Goal: Transaction & Acquisition: Purchase product/service

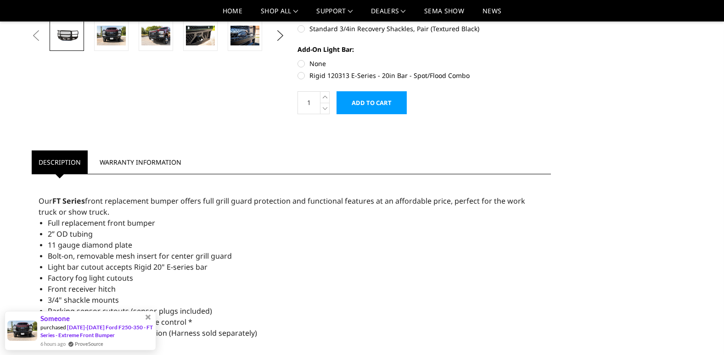
scroll to position [622, 0]
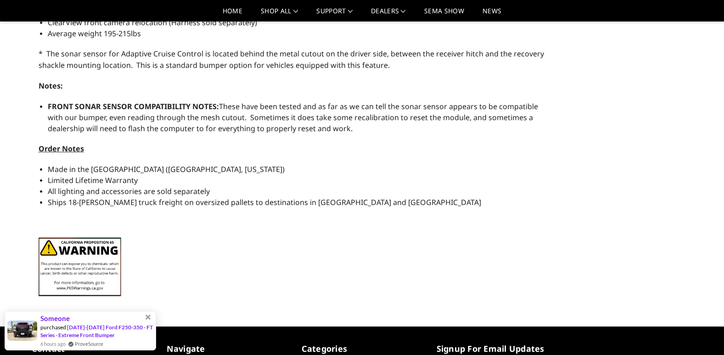
click at [61, 96] on div "Full replacement front bumper 2” OD tubing 11 gauge diamond plate Bolt-on, remo…" at bounding box center [292, 72] width 506 height 331
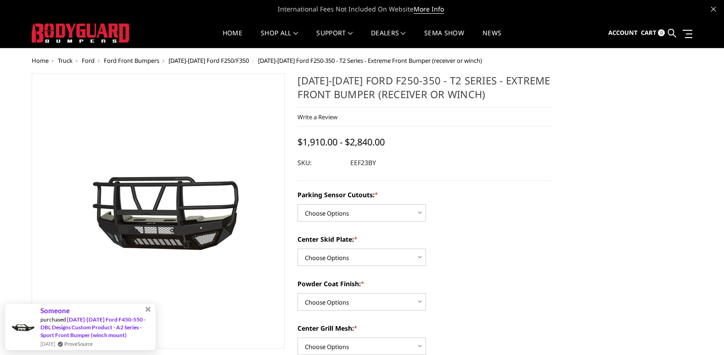
scroll to position [311, 0]
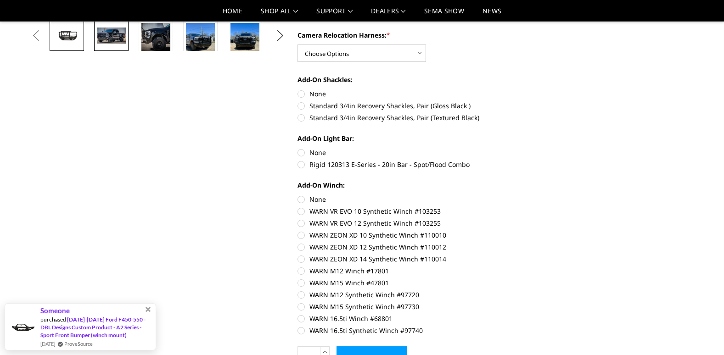
click at [103, 39] on img at bounding box center [111, 36] width 29 height 16
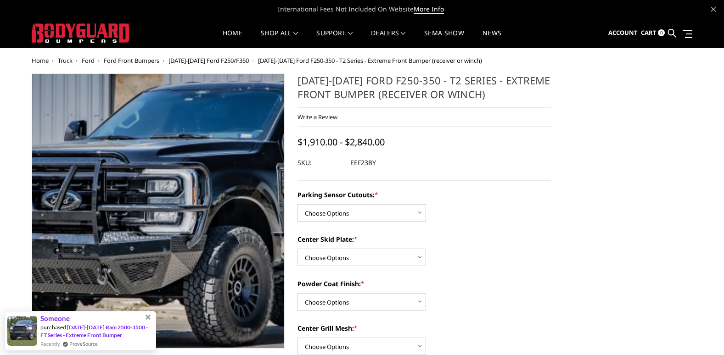
click at [86, 236] on img at bounding box center [254, 208] width 588 height 318
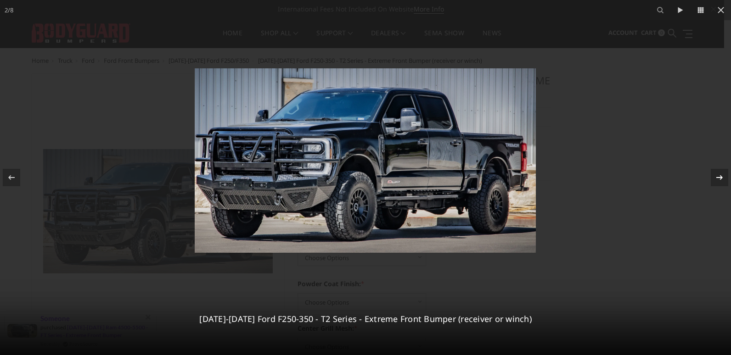
click at [721, 176] on icon at bounding box center [719, 177] width 6 height 5
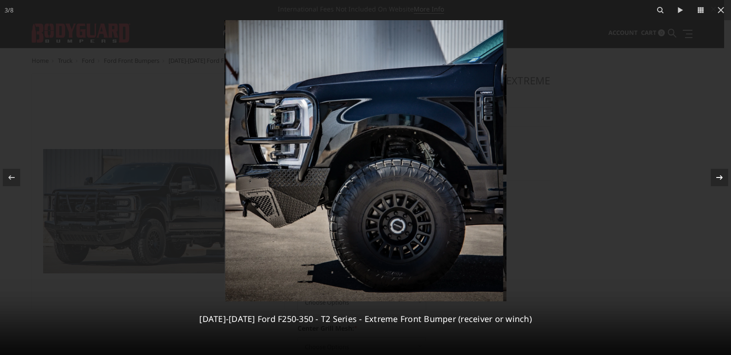
click at [721, 177] on icon at bounding box center [719, 177] width 11 height 11
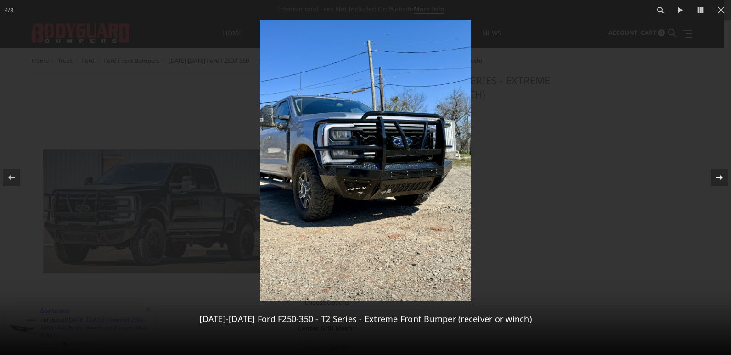
click at [722, 173] on icon at bounding box center [719, 177] width 11 height 11
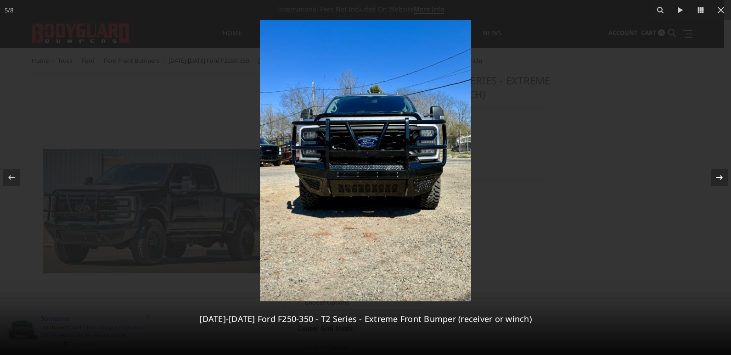
click at [720, 179] on icon at bounding box center [719, 177] width 11 height 11
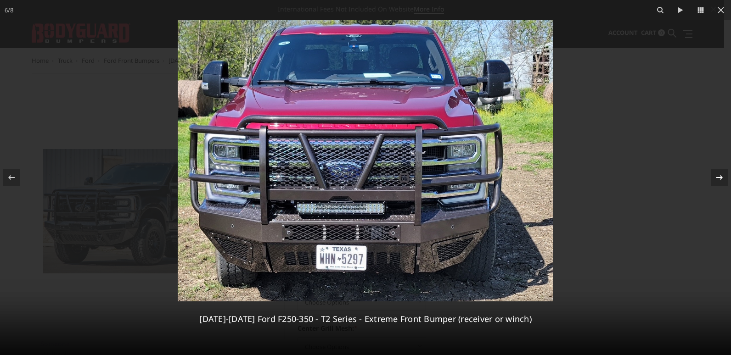
click at [719, 173] on icon at bounding box center [719, 177] width 11 height 11
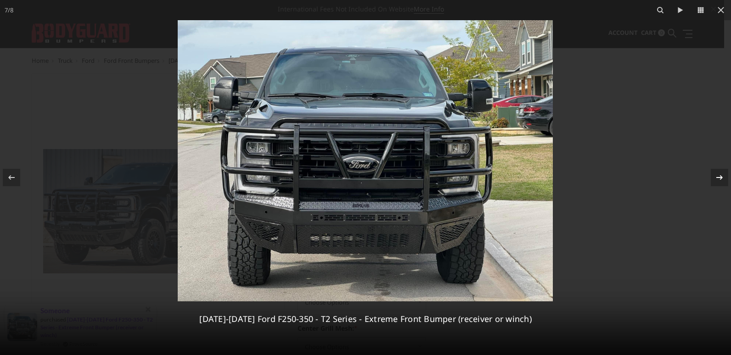
click at [721, 181] on icon at bounding box center [719, 177] width 11 height 11
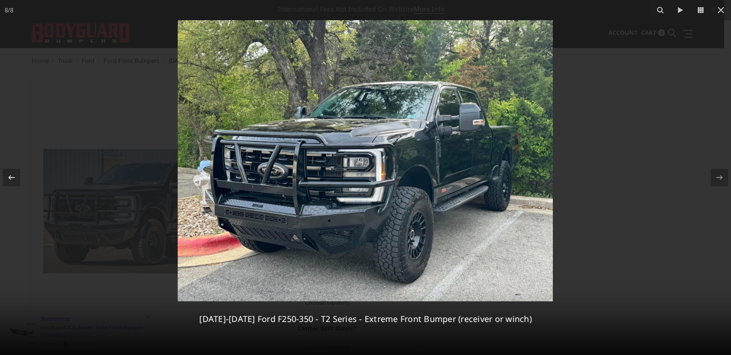
click at [721, 181] on div "8 / 8 2023-2025 Ford F250-350 - T2 Series - Extreme Front Bumper (receiver or w…" at bounding box center [365, 177] width 731 height 355
click at [719, 9] on icon at bounding box center [720, 10] width 11 height 11
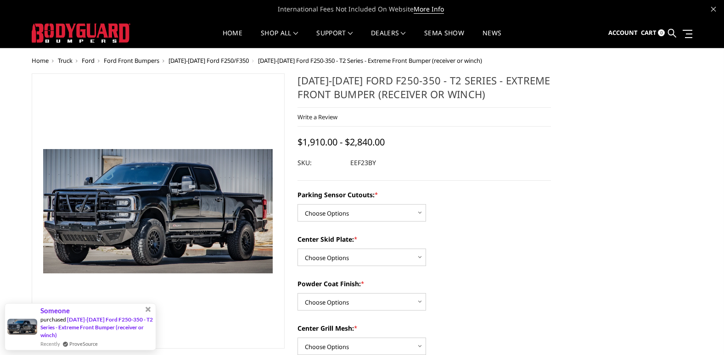
scroll to position [0, 135]
click at [421, 206] on select "Choose Options Yes - With Parking Sensor Cutouts" at bounding box center [362, 212] width 129 height 17
select select "3744"
click at [298, 204] on select "Choose Options Yes - With Parking Sensor Cutouts" at bounding box center [362, 212] width 129 height 17
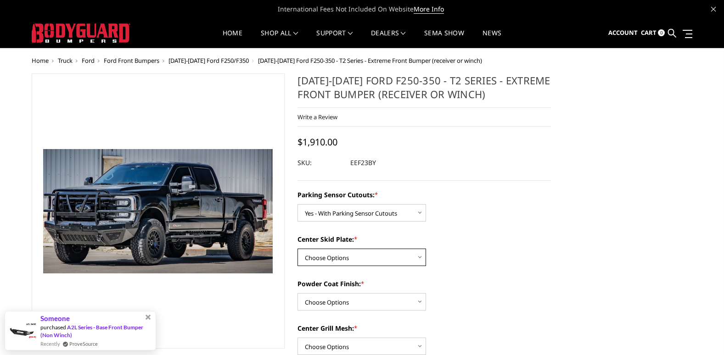
click at [420, 256] on select "Choose Options 2" Receiver Tube Standard Skid Plate (included) Winch Mount Skid…" at bounding box center [362, 257] width 129 height 17
select select "3746"
click at [298, 249] on select "Choose Options 2" Receiver Tube Standard Skid Plate (included) Winch Mount Skid…" at bounding box center [362, 257] width 129 height 17
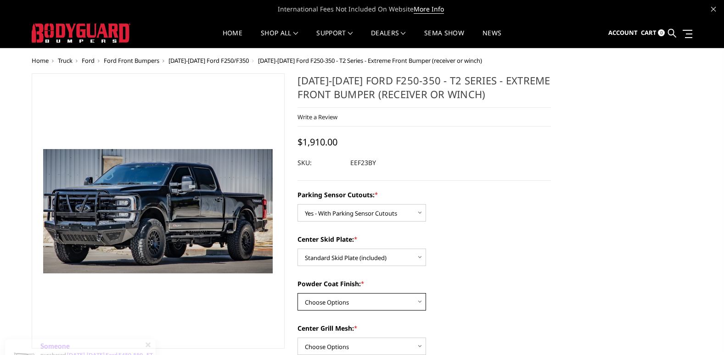
click at [418, 303] on select "Choose Options Bare Metal Gloss Black Powder Coat Textured Black Powder Coat" at bounding box center [362, 301] width 129 height 17
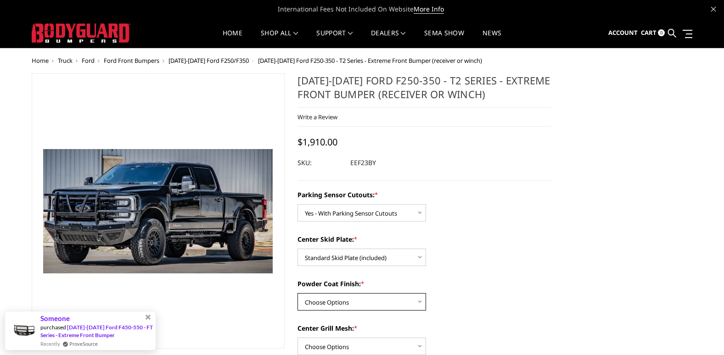
select select "3749"
click at [298, 293] on select "Choose Options Bare Metal Gloss Black Powder Coat Textured Black Powder Coat" at bounding box center [362, 301] width 129 height 17
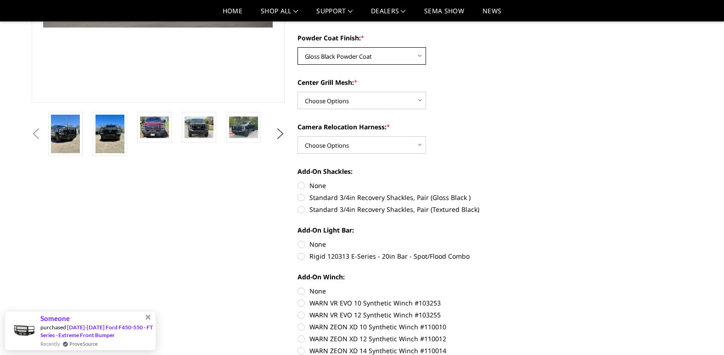
scroll to position [170, 0]
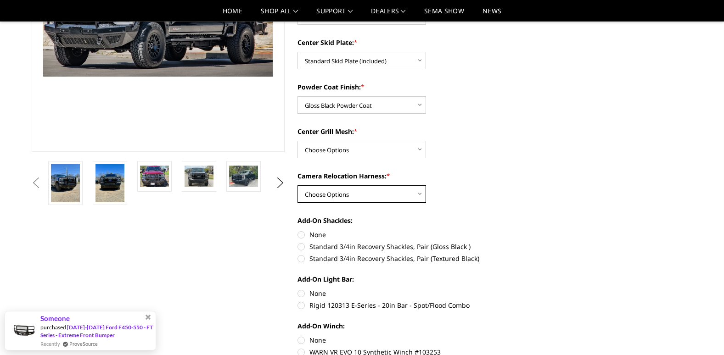
click at [420, 198] on select "Choose Options With camera harness Without camera harness" at bounding box center [362, 194] width 129 height 17
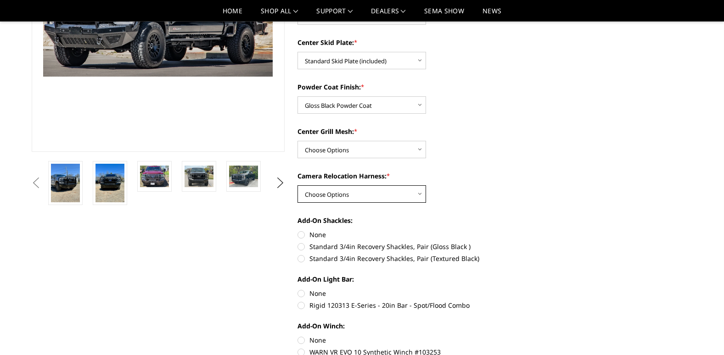
select select "3753"
click at [298, 186] on select "Choose Options With camera harness Without camera harness" at bounding box center [362, 194] width 129 height 17
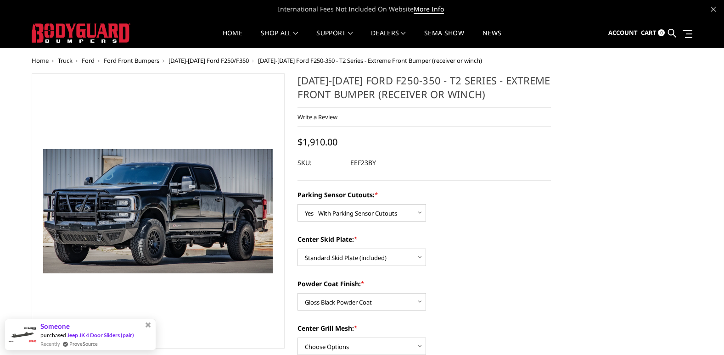
scroll to position [311, 0]
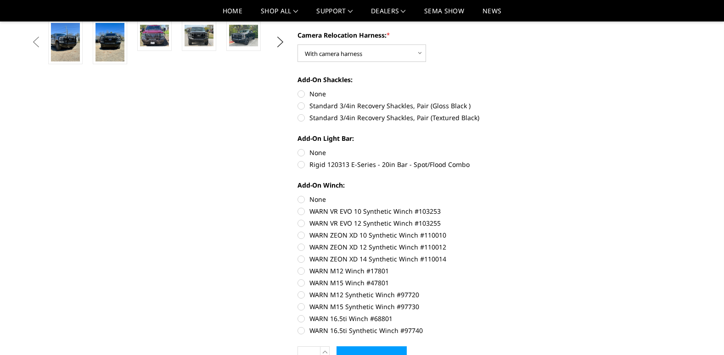
click at [299, 103] on label "Standard 3/4in Recovery Shackles, Pair (Gloss Black )" at bounding box center [424, 106] width 253 height 10
click at [551, 90] on input "Standard 3/4in Recovery Shackles, Pair (Gloss Black )" at bounding box center [551, 89] width 0 height 0
radio input "true"
click at [300, 203] on label "None" at bounding box center [424, 200] width 253 height 10
click at [298, 195] on input "None" at bounding box center [298, 195] width 0 height 0
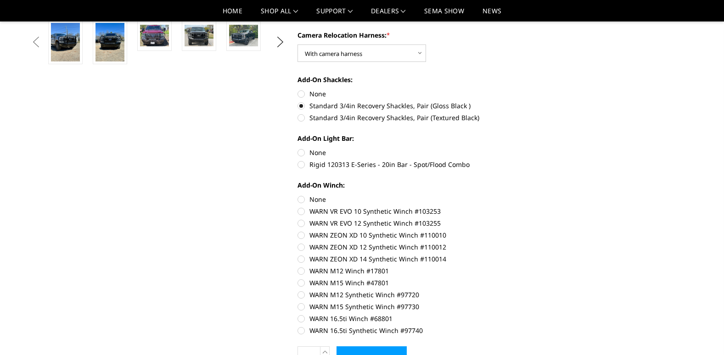
radio input "true"
click at [301, 152] on label "None" at bounding box center [424, 153] width 253 height 10
click at [298, 148] on input "None" at bounding box center [298, 148] width 0 height 0
radio input "true"
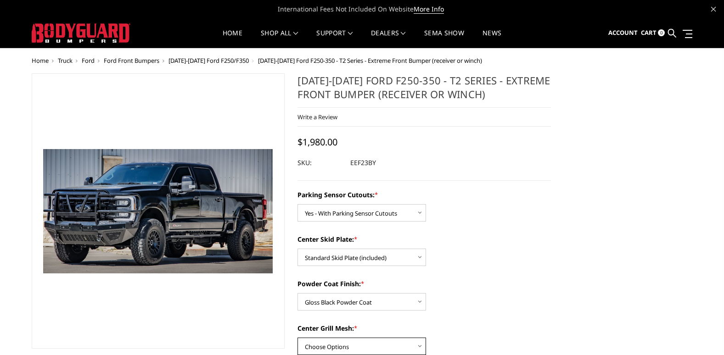
click at [418, 350] on select "Choose Options With expanded metal Without expanded metal" at bounding box center [362, 346] width 129 height 17
click at [298, 338] on select "Choose Options With expanded metal Without expanded metal" at bounding box center [362, 346] width 129 height 17
click at [420, 345] on select "Choose Options With expanded metal Without expanded metal" at bounding box center [362, 346] width 129 height 17
select select "3751"
click at [298, 338] on select "Choose Options With expanded metal Without expanded metal" at bounding box center [362, 346] width 129 height 17
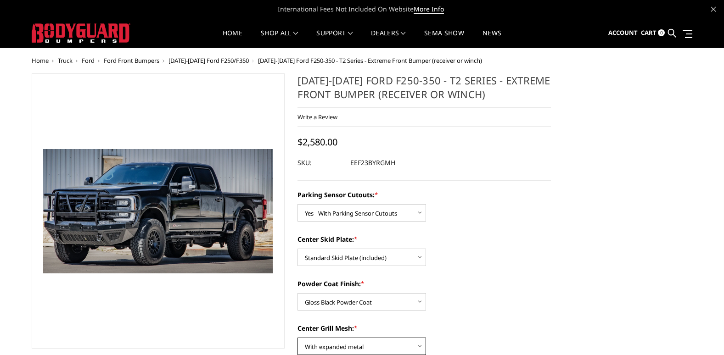
click at [425, 343] on select "Choose Options With expanded metal Without expanded metal" at bounding box center [362, 346] width 129 height 17
select select
click at [298, 338] on select "Choose Options With expanded metal Without expanded metal" at bounding box center [362, 346] width 129 height 17
